Goal: Information Seeking & Learning: Check status

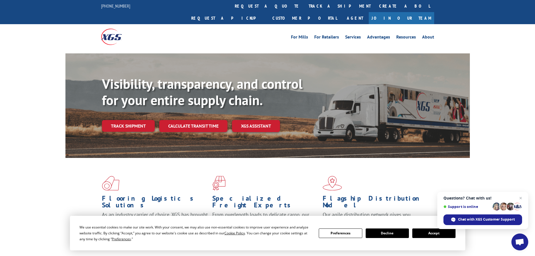
drag, startPoint x: 245, startPoint y: 8, endPoint x: 242, endPoint y: 12, distance: 3.8
click at [304, 8] on link "track a shipment" at bounding box center [339, 6] width 70 height 12
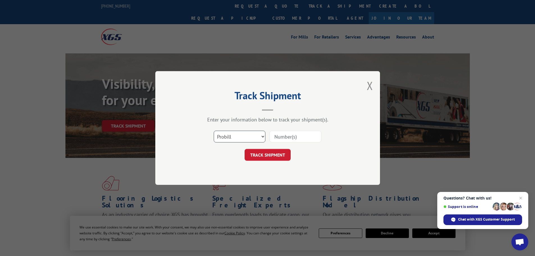
drag, startPoint x: 239, startPoint y: 141, endPoint x: 232, endPoint y: 142, distance: 6.5
click at [239, 142] on select "Select category... Probill BOL PO" at bounding box center [240, 137] width 52 height 12
select select "bol"
click at [214, 131] on select "Select category... Probill BOL PO" at bounding box center [240, 137] width 52 height 12
drag, startPoint x: 304, startPoint y: 136, endPoint x: 307, endPoint y: 139, distance: 4.6
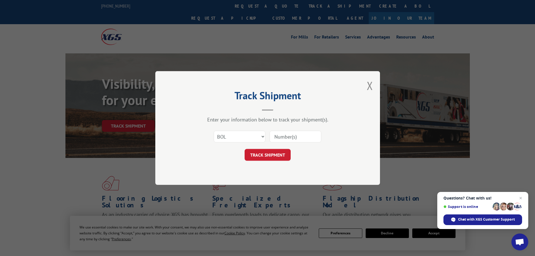
click at [305, 136] on input at bounding box center [295, 137] width 52 height 12
type input "7041413"
click at [244, 149] on button "TRACK SHIPMENT" at bounding box center [267, 155] width 46 height 12
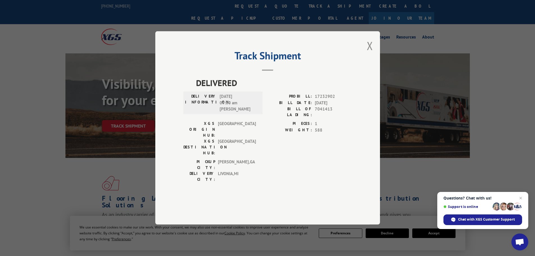
click at [374, 63] on div "Track Shipment DELIVERED DELIVERY INFORMATION: [DATE] 09:00 am [PERSON_NAME]: 1…" at bounding box center [267, 127] width 225 height 193
click at [373, 65] on div "Track Shipment DELIVERED DELIVERY INFORMATION: [DATE] 09:00 am [PERSON_NAME]: 1…" at bounding box center [267, 127] width 225 height 193
click at [368, 53] on button "Close modal" at bounding box center [370, 45] width 6 height 15
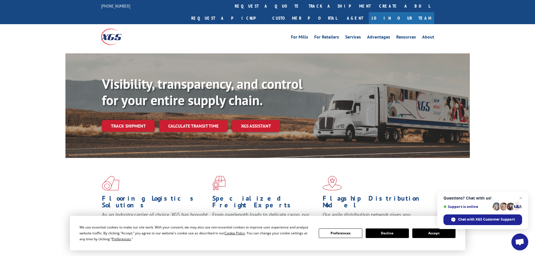
drag, startPoint x: 243, startPoint y: 9, endPoint x: 245, endPoint y: 17, distance: 7.8
click at [304, 9] on link "track a shipment" at bounding box center [339, 6] width 70 height 12
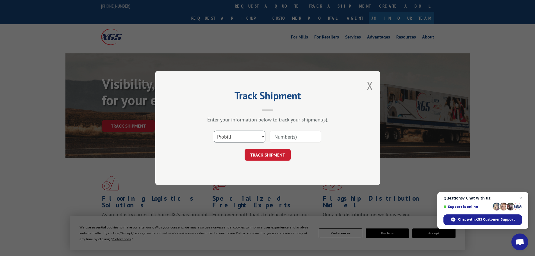
click at [246, 139] on select "Select category... Probill BOL PO" at bounding box center [240, 137] width 52 height 12
select select "bol"
click at [214, 131] on select "Select category... Probill BOL PO" at bounding box center [240, 137] width 52 height 12
click at [297, 139] on input at bounding box center [295, 137] width 52 height 12
type input "5508149"
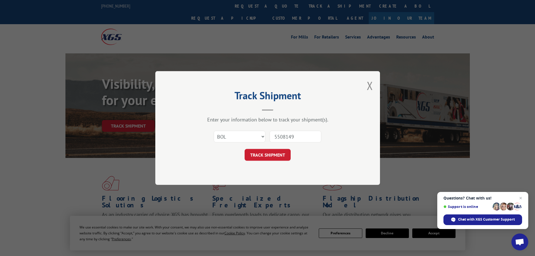
click at [244, 149] on button "TRACK SHIPMENT" at bounding box center [267, 155] width 46 height 12
